Goal: Task Accomplishment & Management: Complete application form

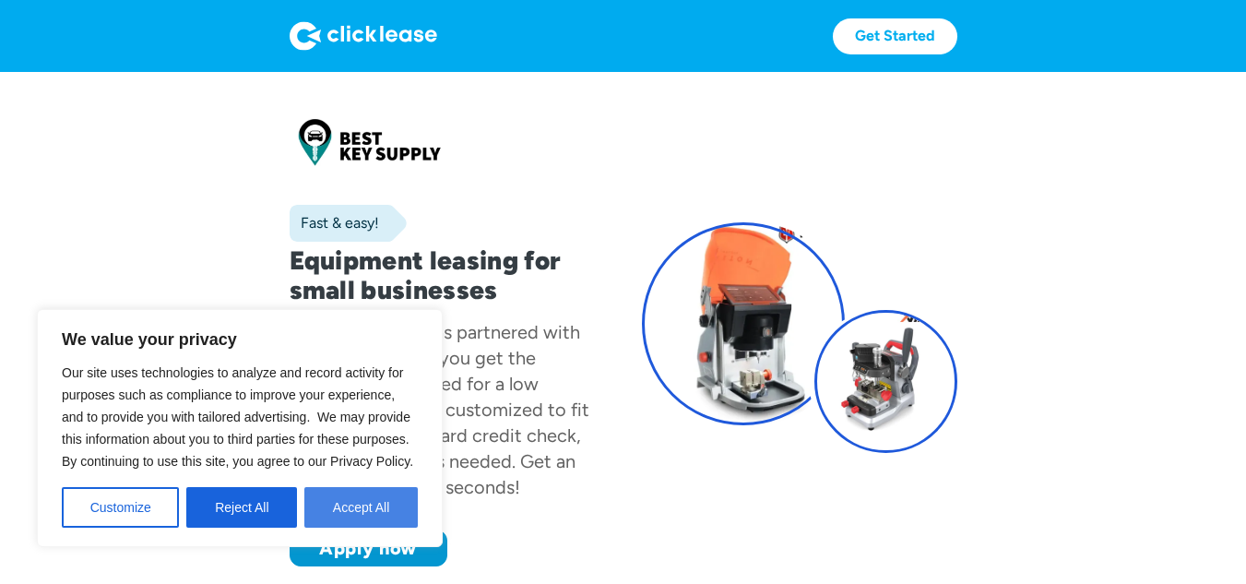
click at [387, 523] on button "Accept All" at bounding box center [360, 507] width 113 height 41
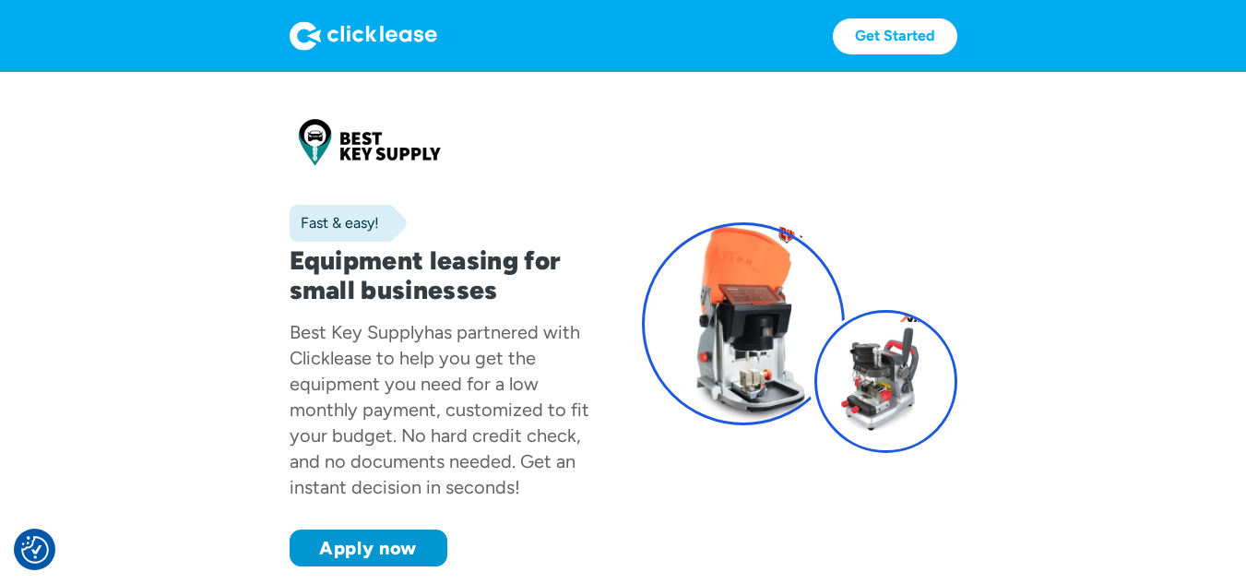
scroll to position [184, 0]
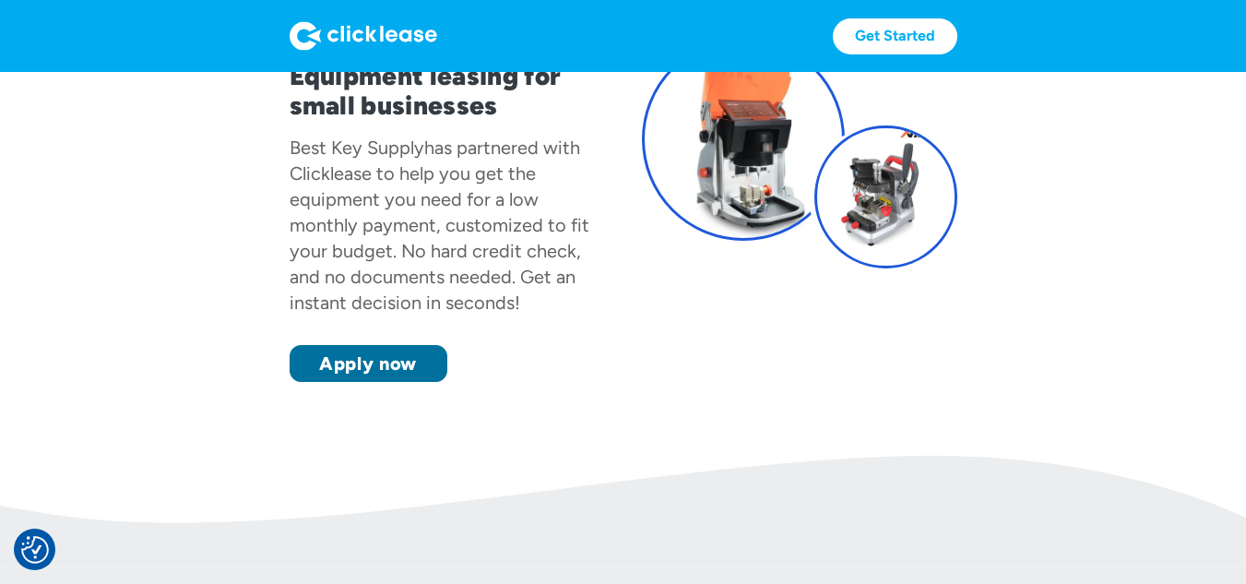
click at [397, 375] on link "Apply now" at bounding box center [369, 363] width 158 height 37
